Goal: Obtain resource: Download file/media

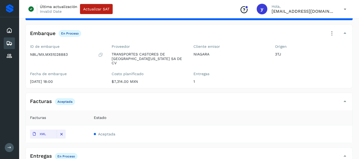
scroll to position [25, 0]
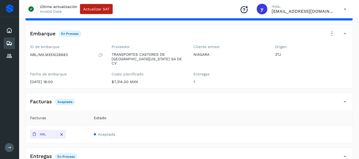
click at [9, 43] on icon at bounding box center [9, 43] width 6 height 6
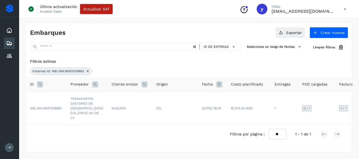
scroll to position [4, 0]
click at [90, 48] on div "ID de entrega" at bounding box center [135, 48] width 211 height 10
click at [90, 69] on icon at bounding box center [88, 71] width 4 height 4
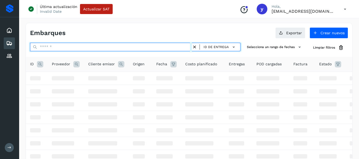
click at [51, 46] on input "text" at bounding box center [111, 47] width 162 height 9
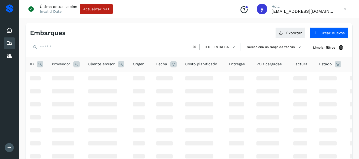
click at [39, 63] on icon at bounding box center [40, 64] width 6 height 6
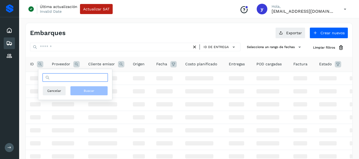
click at [52, 76] on input "text" at bounding box center [75, 77] width 65 height 9
paste input "**********"
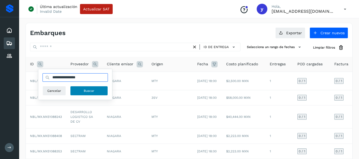
type input "**********"
click at [100, 87] on button "Buscar" at bounding box center [89, 91] width 38 height 10
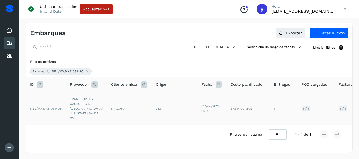
click at [175, 101] on td "3TJ" at bounding box center [175, 108] width 46 height 33
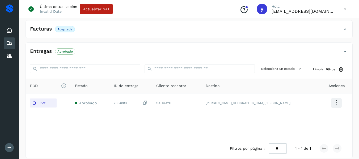
scroll to position [117, 0]
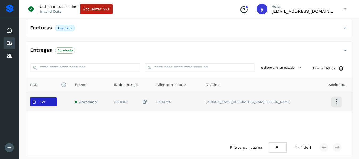
click at [41, 100] on p "PDF" at bounding box center [43, 102] width 6 height 4
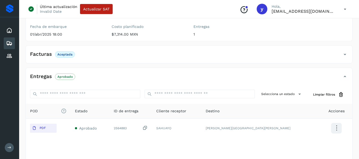
scroll to position [11, 0]
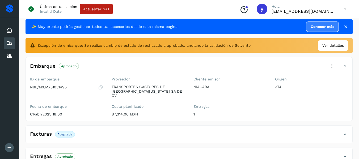
click at [5, 43] on div "Embarques" at bounding box center [9, 43] width 11 height 12
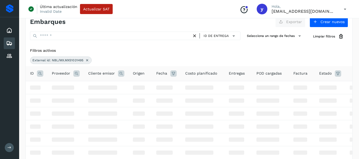
scroll to position [4, 0]
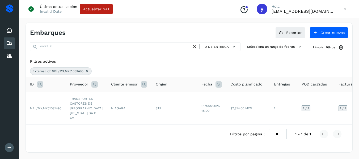
click at [88, 69] on icon at bounding box center [87, 71] width 4 height 4
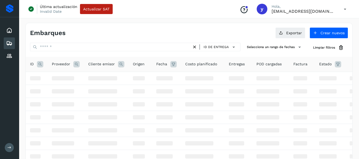
click at [41, 66] on icon at bounding box center [40, 64] width 6 height 6
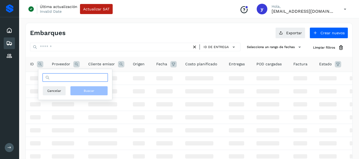
click at [64, 78] on input "text" at bounding box center [75, 77] width 65 height 9
paste input "**********"
type input "**********"
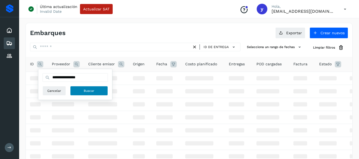
click at [92, 92] on span "Buscar" at bounding box center [89, 91] width 11 height 5
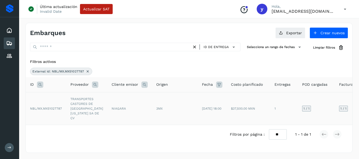
click at [133, 108] on td "NIAGARA" at bounding box center [129, 108] width 45 height 33
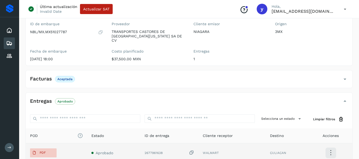
scroll to position [117, 0]
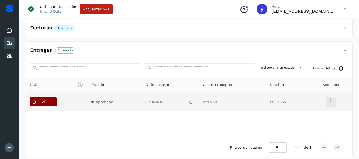
click at [45, 100] on p "PDF" at bounding box center [43, 102] width 6 height 4
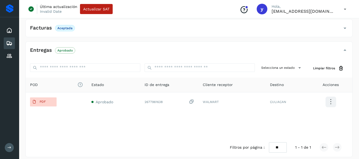
click at [10, 42] on icon at bounding box center [9, 43] width 6 height 6
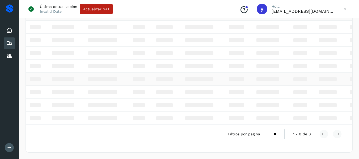
scroll to position [4, 0]
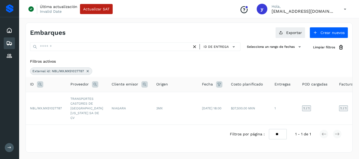
click at [87, 69] on icon at bounding box center [88, 71] width 4 height 4
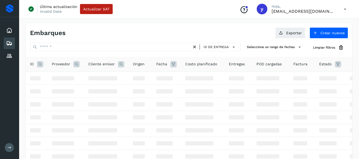
click at [40, 63] on icon at bounding box center [40, 64] width 6 height 6
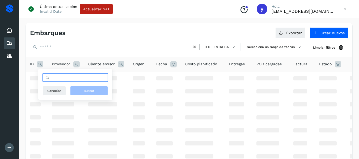
click at [58, 76] on input "text" at bounding box center [75, 77] width 65 height 9
paste input "**********"
type input "**********"
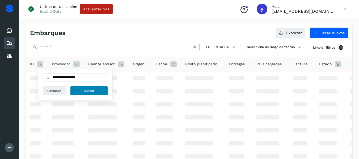
click at [86, 93] on span "Buscar" at bounding box center [89, 91] width 11 height 5
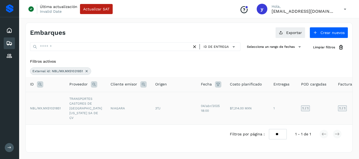
click at [133, 106] on td "NIAGARA" at bounding box center [128, 108] width 45 height 33
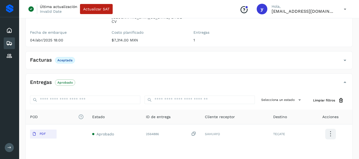
scroll to position [84, 0]
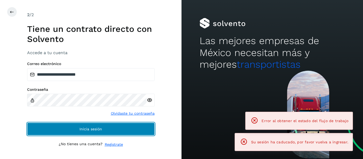
click at [89, 125] on button "Inicia sesión" at bounding box center [91, 129] width 128 height 13
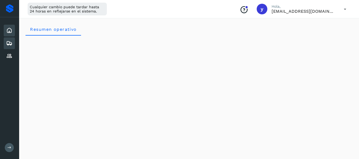
click at [7, 42] on icon at bounding box center [9, 43] width 6 height 6
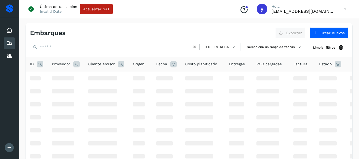
click at [43, 65] on icon at bounding box center [40, 64] width 6 height 6
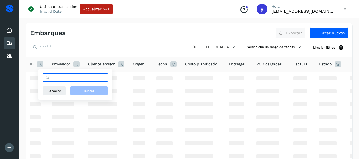
click at [57, 78] on input "text" at bounding box center [75, 77] width 65 height 9
paste input "**********"
type input "**********"
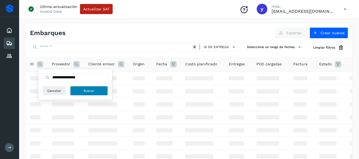
click at [83, 89] on button "Buscar" at bounding box center [89, 91] width 38 height 10
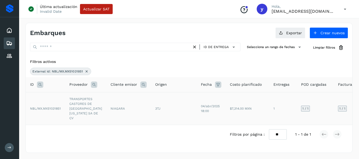
click at [186, 112] on td "3TJ" at bounding box center [174, 108] width 46 height 33
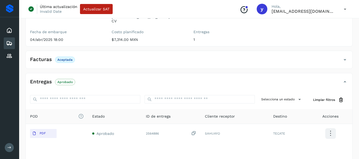
scroll to position [80, 0]
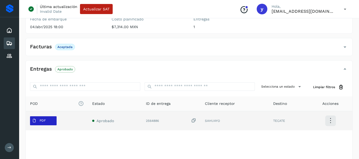
click at [44, 117] on span "PDF" at bounding box center [39, 121] width 18 height 9
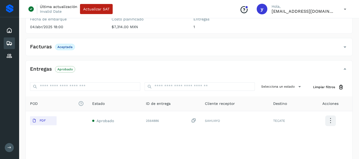
click at [1, 41] on div "Inicio Embarques Proveedores" at bounding box center [9, 43] width 19 height 52
click at [10, 44] on icon at bounding box center [9, 43] width 6 height 6
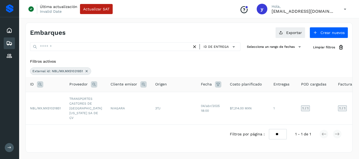
scroll to position [4, 0]
click at [88, 69] on icon at bounding box center [87, 71] width 4 height 4
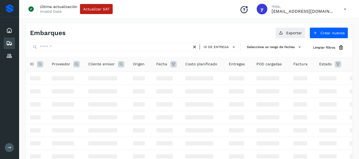
click at [40, 63] on icon at bounding box center [40, 64] width 6 height 6
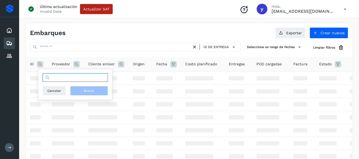
click at [58, 77] on input "text" at bounding box center [75, 77] width 65 height 9
paste input "**********"
type input "**********"
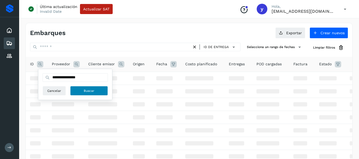
click at [79, 91] on button "Buscar" at bounding box center [89, 91] width 38 height 10
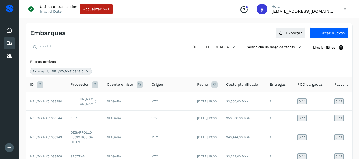
click at [88, 71] on icon at bounding box center [87, 71] width 4 height 4
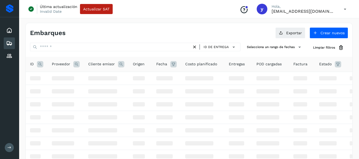
click at [40, 65] on icon at bounding box center [40, 64] width 6 height 6
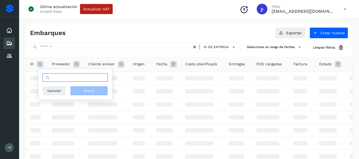
click at [66, 78] on input "text" at bounding box center [75, 77] width 65 height 9
paste input "**********"
type input "**********"
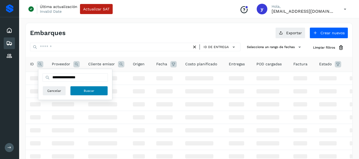
click at [95, 92] on button "Buscar" at bounding box center [89, 91] width 38 height 10
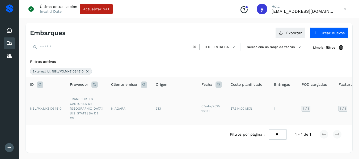
click at [270, 112] on td "1" at bounding box center [284, 108] width 28 height 33
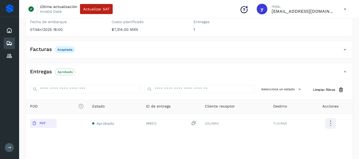
scroll to position [99, 0]
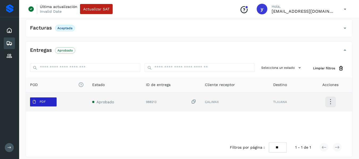
click at [53, 100] on button "PDF" at bounding box center [43, 102] width 27 height 9
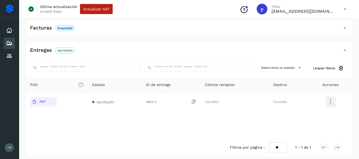
click at [11, 43] on icon at bounding box center [9, 43] width 6 height 6
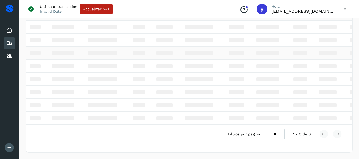
scroll to position [4, 0]
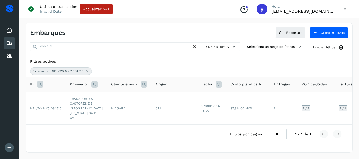
click at [87, 69] on icon at bounding box center [87, 71] width 4 height 4
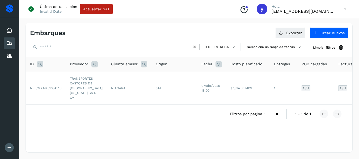
scroll to position [0, 0]
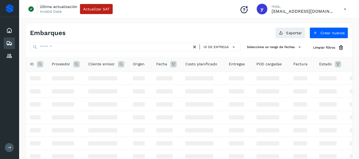
click at [41, 65] on icon at bounding box center [40, 64] width 6 height 6
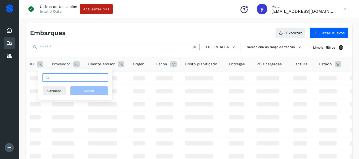
click at [56, 76] on input "text" at bounding box center [75, 77] width 65 height 9
paste input "**********"
type input "**********"
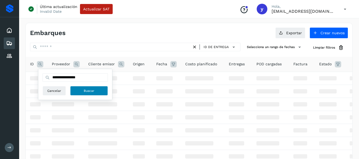
click at [81, 90] on button "Buscar" at bounding box center [89, 91] width 38 height 10
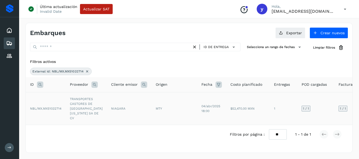
click at [171, 111] on td "MTY" at bounding box center [175, 108] width 46 height 33
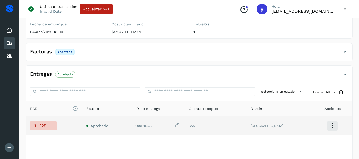
scroll to position [106, 0]
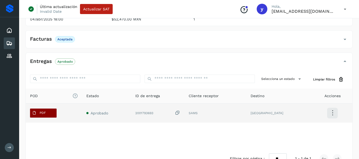
click at [45, 111] on p "PDF" at bounding box center [43, 113] width 6 height 4
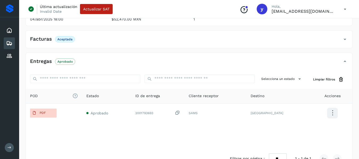
click at [12, 40] on div "Embarques" at bounding box center [9, 43] width 11 height 12
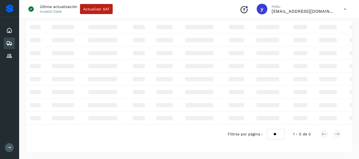
scroll to position [4, 0]
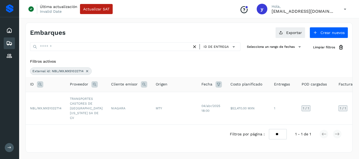
click at [86, 69] on icon at bounding box center [87, 71] width 4 height 4
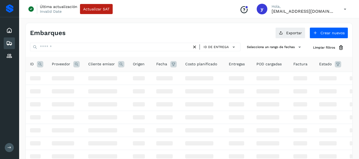
click at [41, 66] on icon at bounding box center [40, 64] width 6 height 6
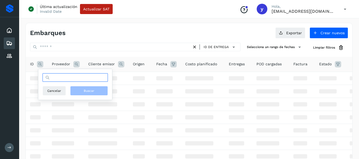
click at [56, 79] on input "text" at bounding box center [75, 77] width 65 height 9
paste input "**********"
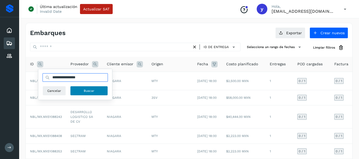
type input "**********"
click at [82, 95] on button "Buscar" at bounding box center [89, 91] width 38 height 10
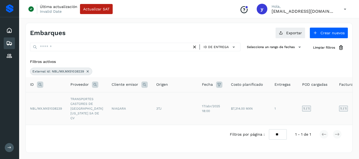
click at [172, 104] on td "3TJ" at bounding box center [175, 108] width 46 height 33
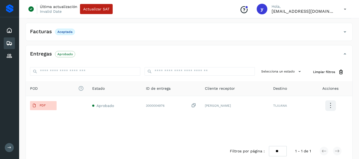
scroll to position [117, 0]
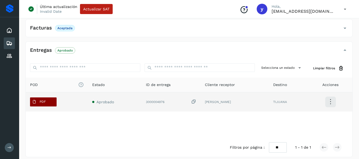
click at [49, 98] on button "PDF" at bounding box center [43, 102] width 27 height 9
